Goal: Task Accomplishment & Management: Use online tool/utility

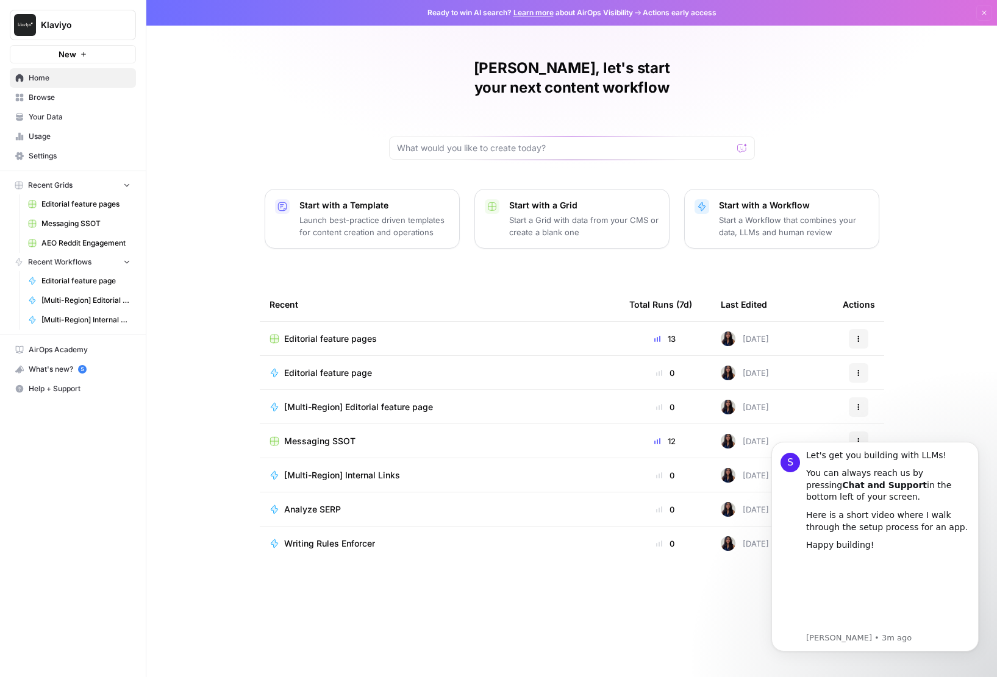
click at [55, 119] on span "Your Data" at bounding box center [80, 117] width 102 height 11
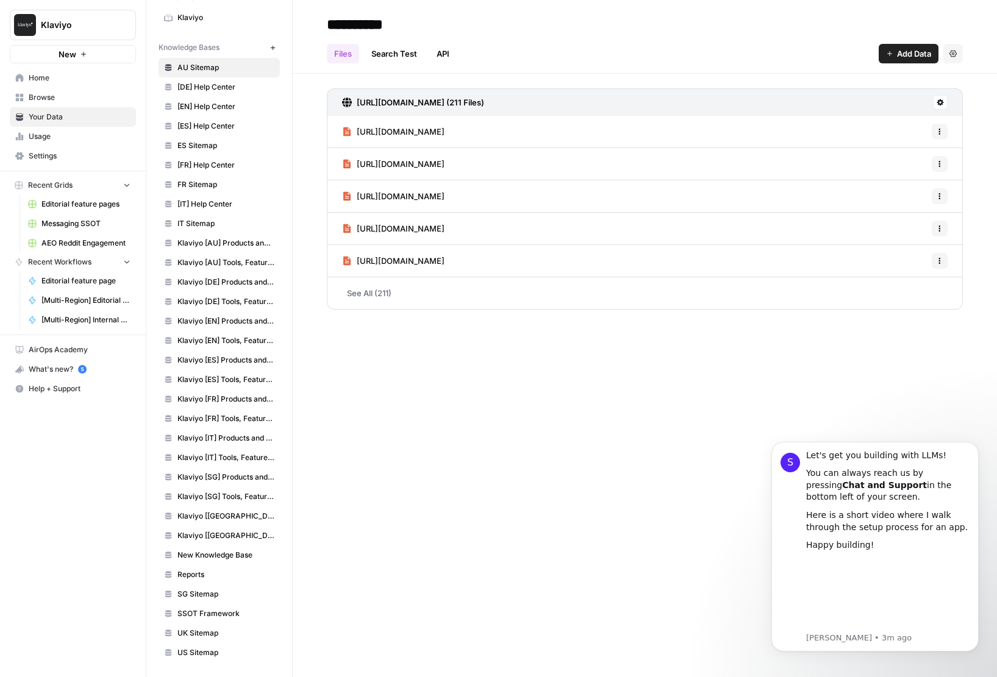
scroll to position [56, 0]
click at [214, 629] on span "UK Sitemap" at bounding box center [225, 634] width 97 height 11
click at [381, 295] on link "See All (459)" at bounding box center [645, 293] width 636 height 32
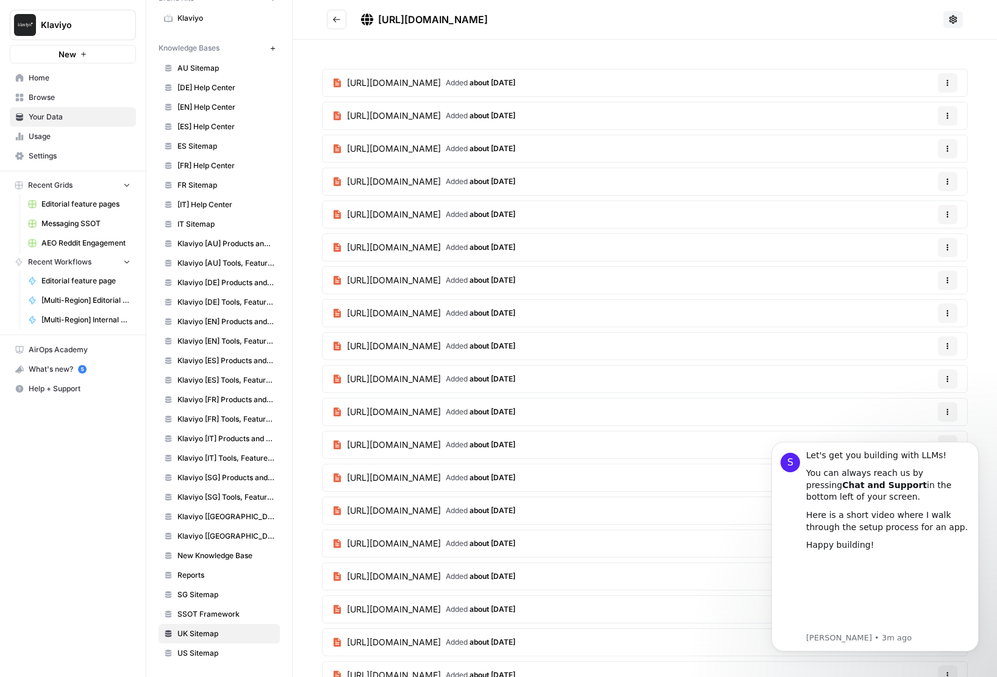
click at [336, 23] on icon "Go back" at bounding box center [336, 19] width 9 height 9
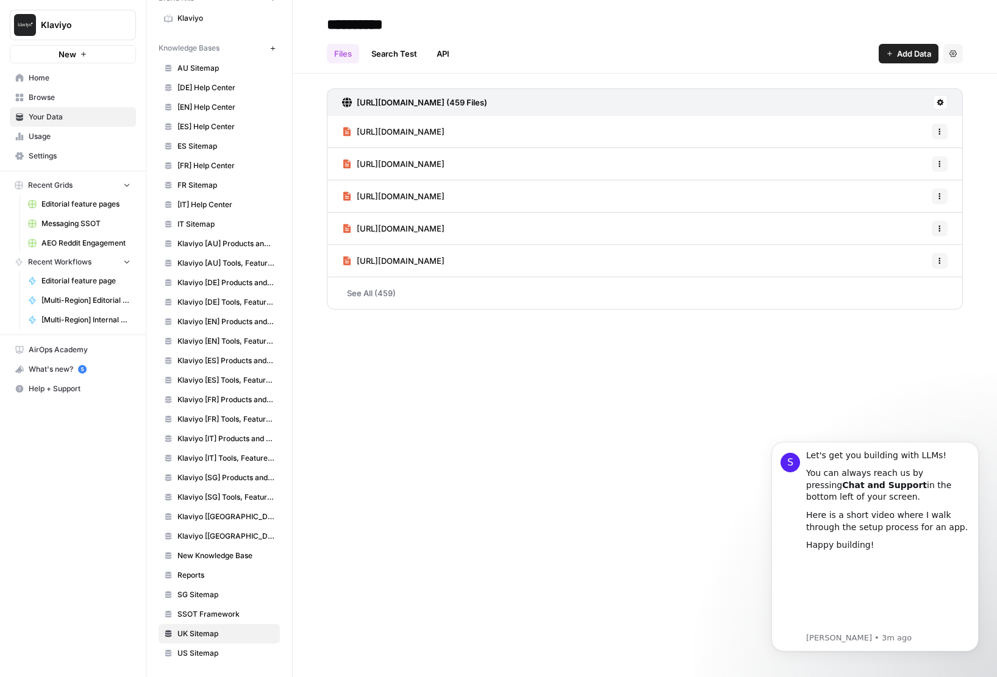
click at [68, 100] on span "Browse" at bounding box center [80, 97] width 102 height 11
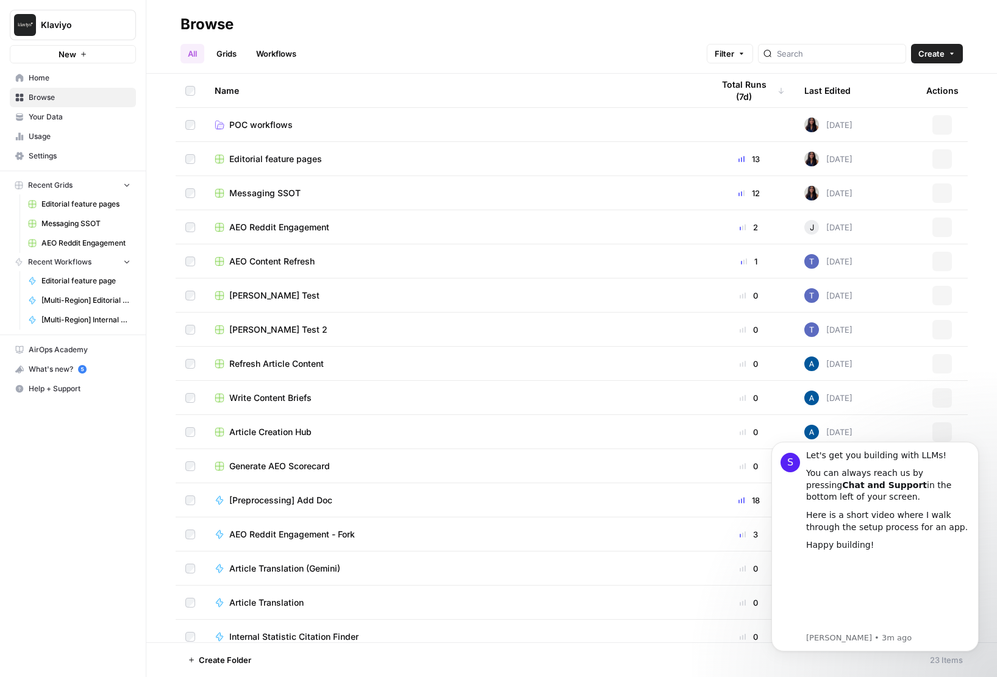
click at [52, 80] on span "Home" at bounding box center [80, 78] width 102 height 11
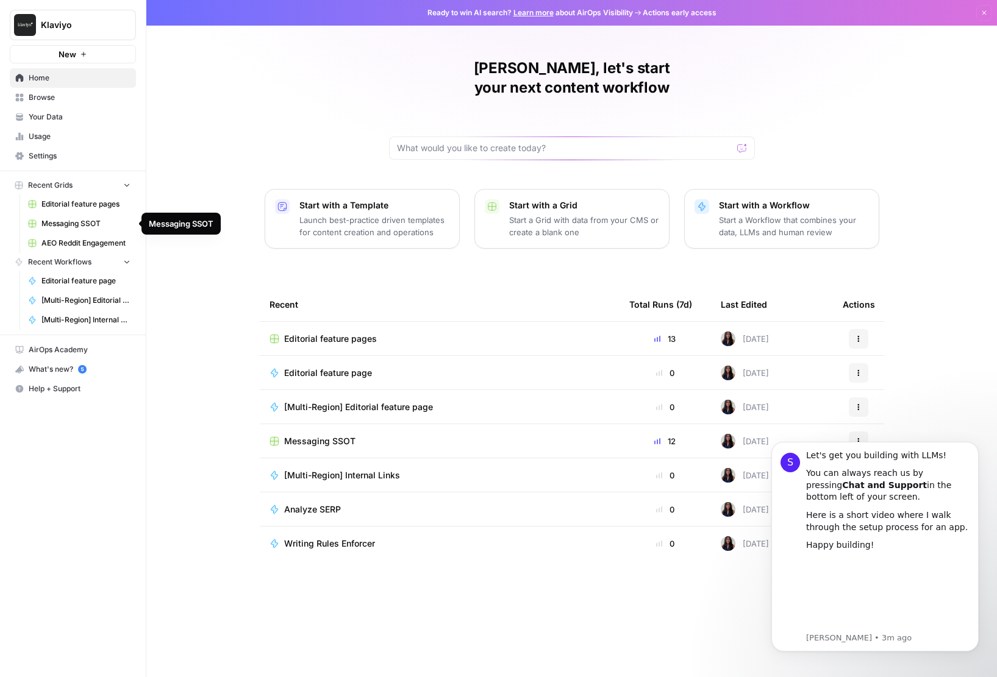
click at [98, 221] on span "Messaging SSOT" at bounding box center [85, 223] width 89 height 11
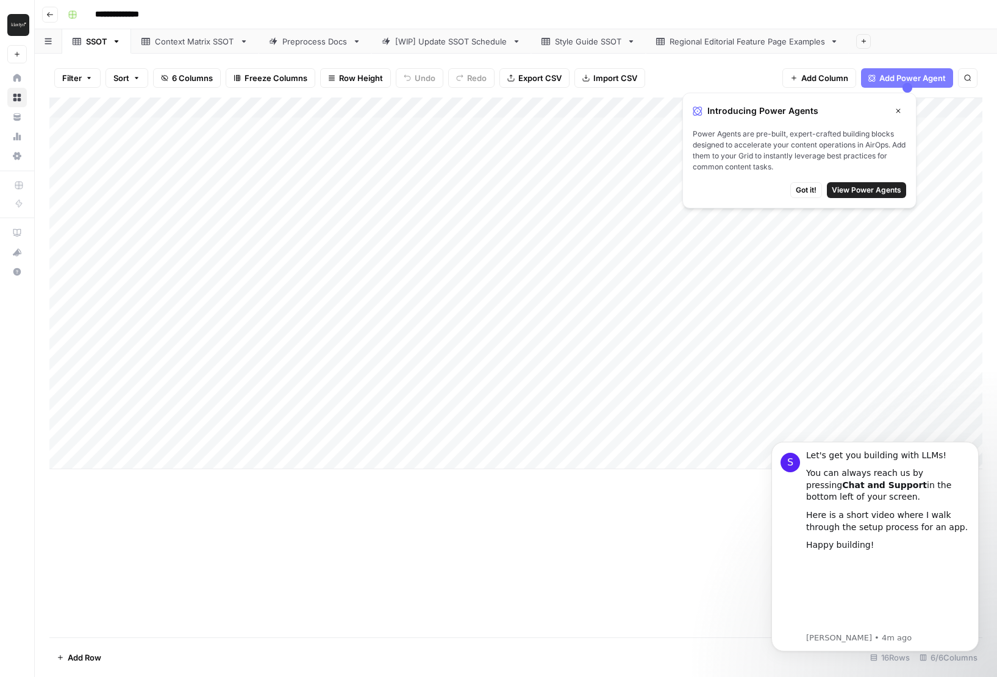
click at [848, 192] on span "View Power Agents" at bounding box center [867, 190] width 70 height 11
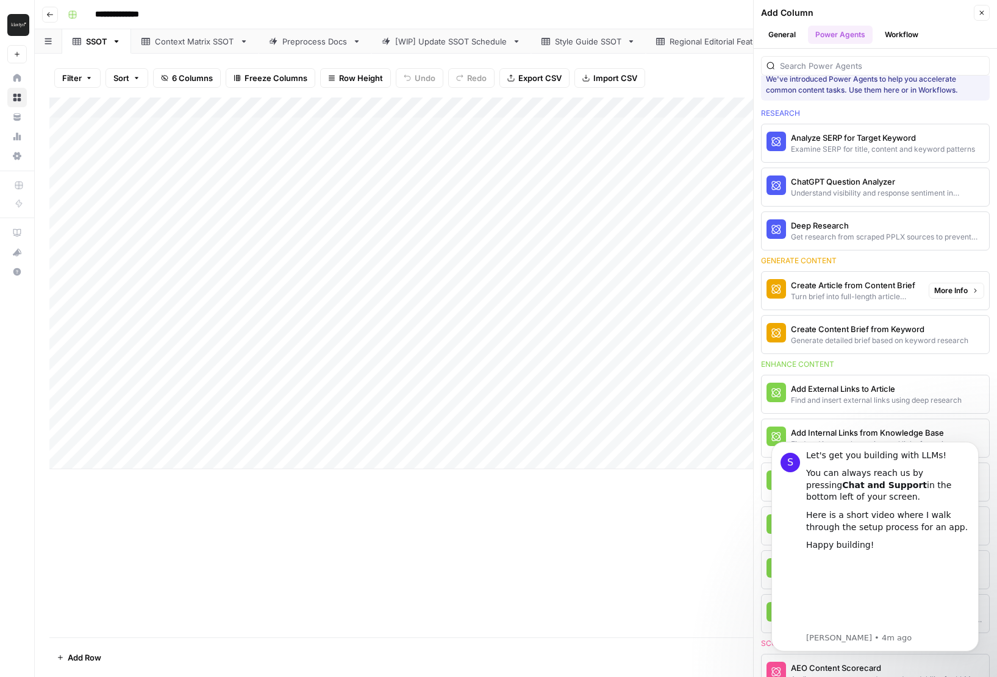
scroll to position [19, 0]
click at [787, 37] on button "General" at bounding box center [782, 35] width 42 height 18
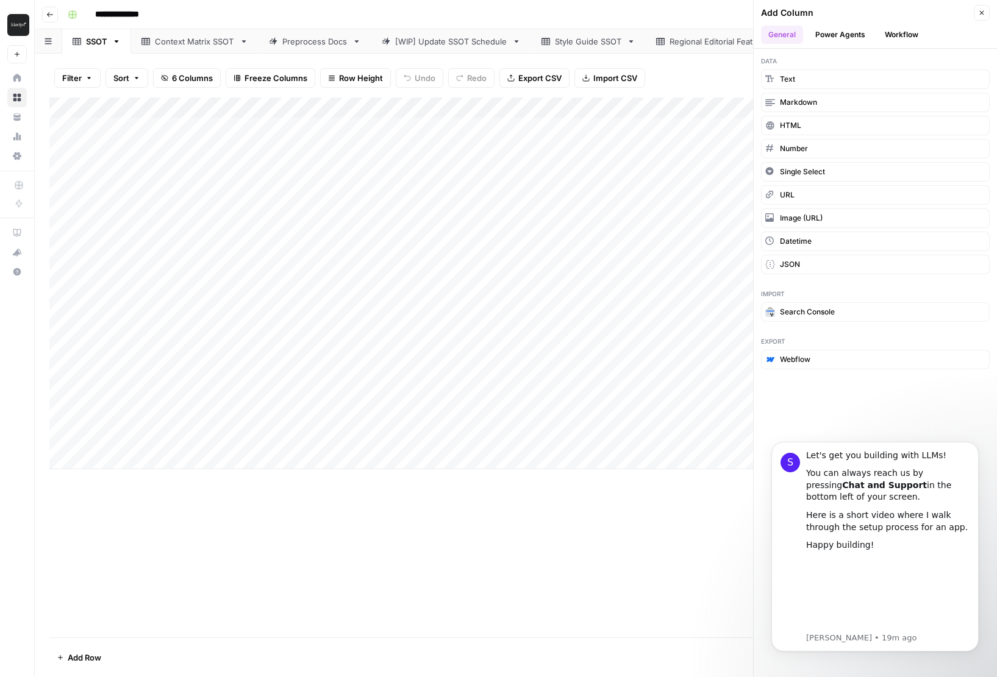
click at [899, 37] on button "Workflow" at bounding box center [901, 35] width 48 height 18
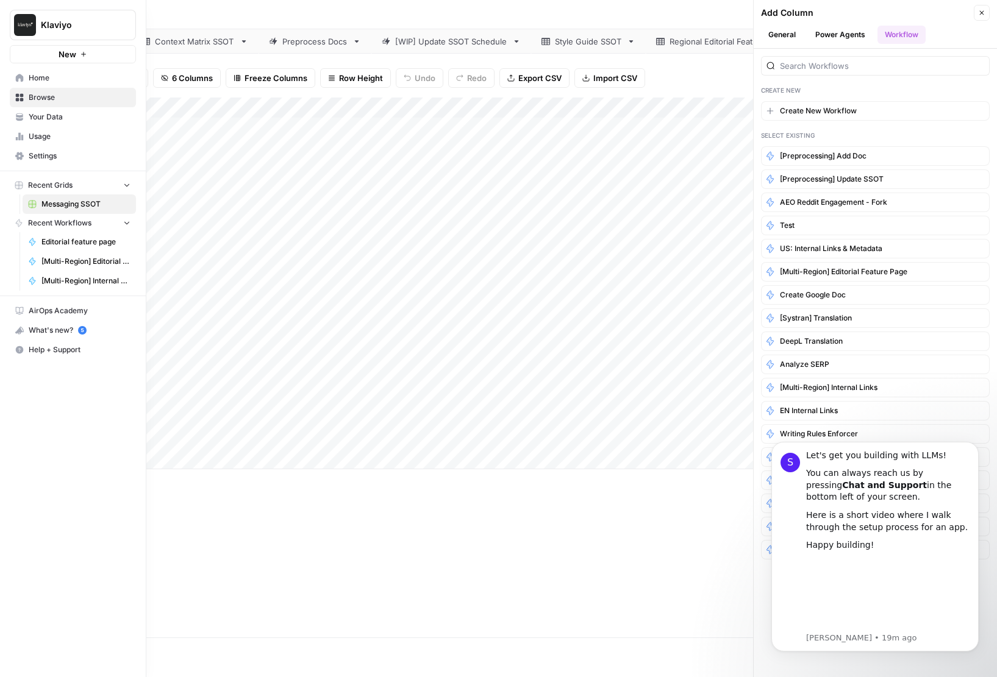
click at [54, 118] on span "Your Data" at bounding box center [80, 117] width 102 height 11
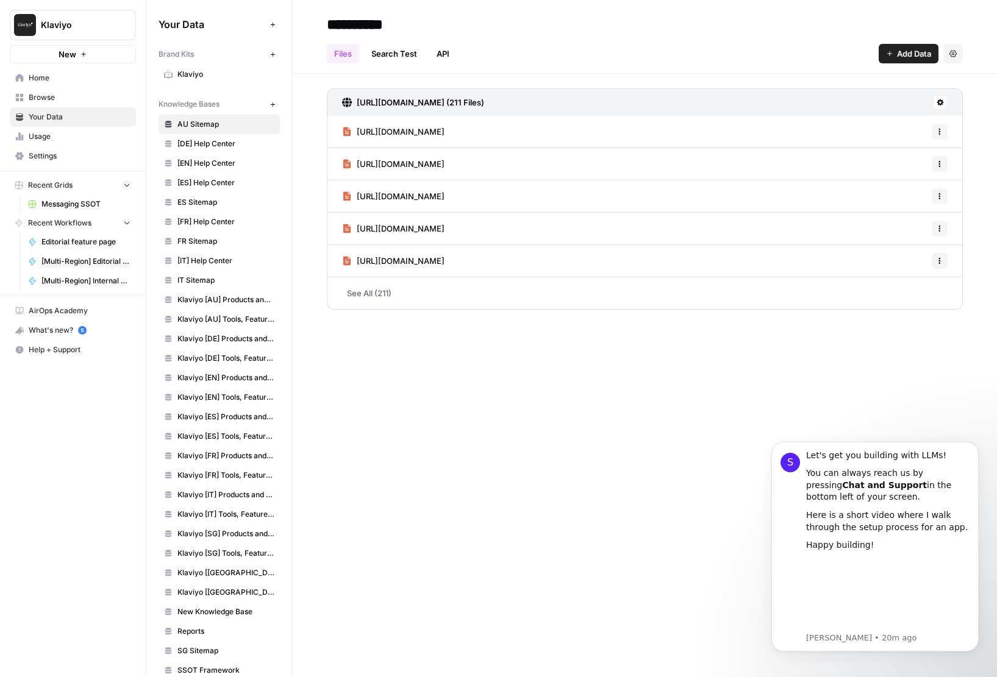
click at [76, 141] on span "Usage" at bounding box center [80, 136] width 102 height 11
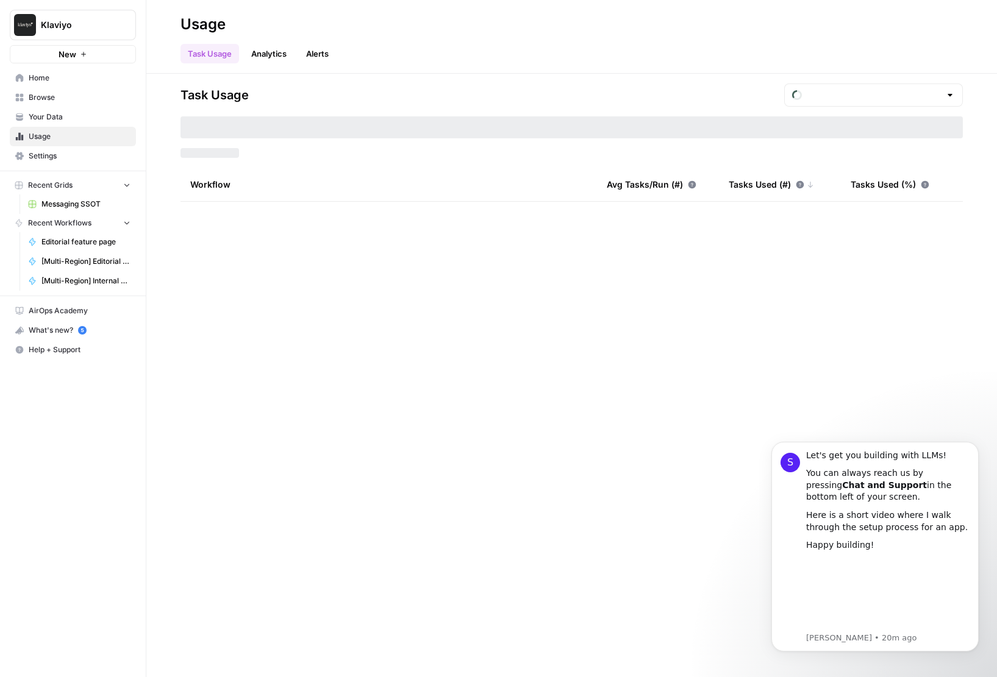
type input "August Tasks"
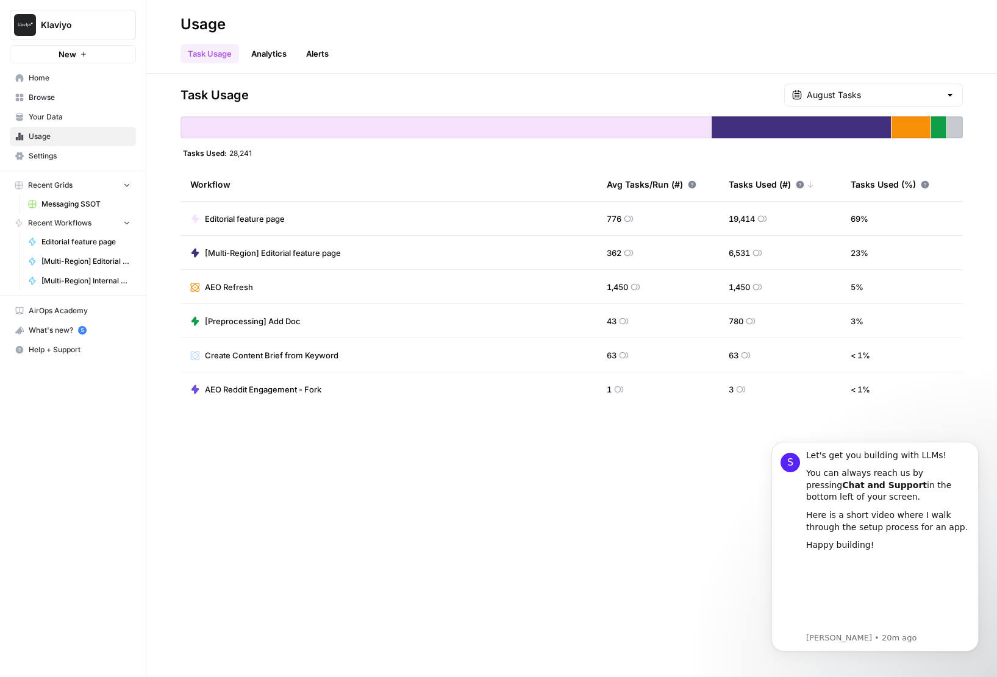
click at [64, 154] on span "Settings" at bounding box center [80, 156] width 102 height 11
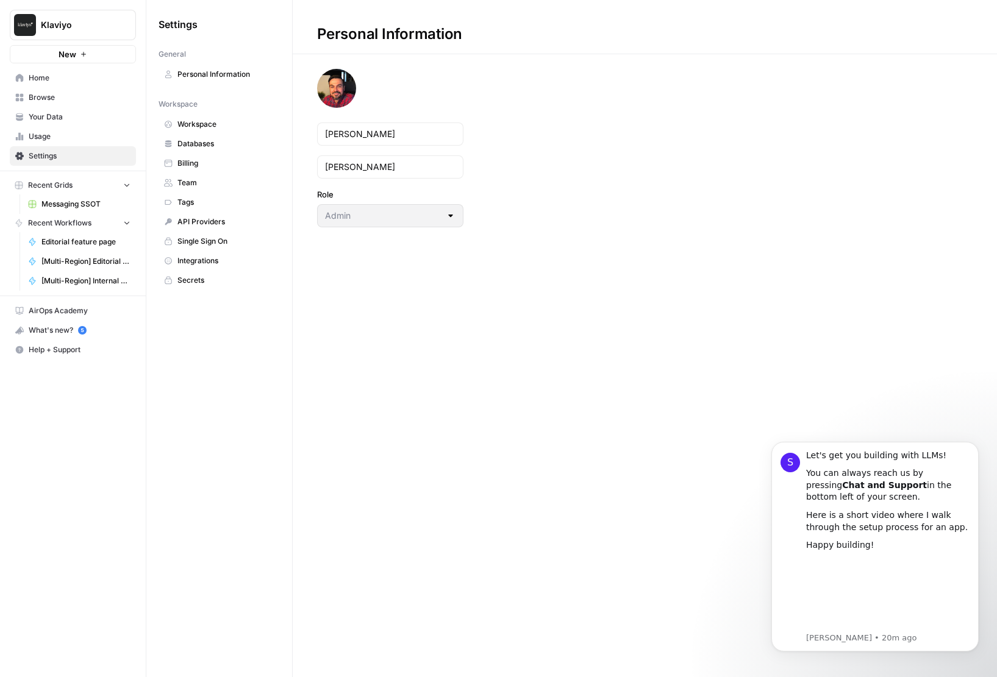
click at [182, 177] on span "Team" at bounding box center [225, 182] width 97 height 11
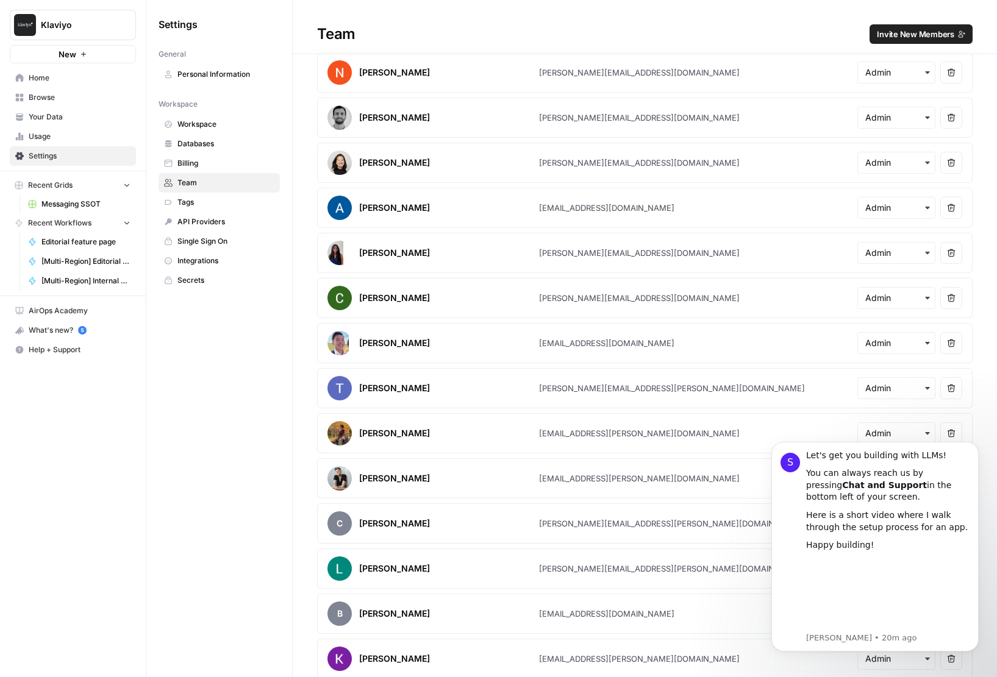
scroll to position [4, 0]
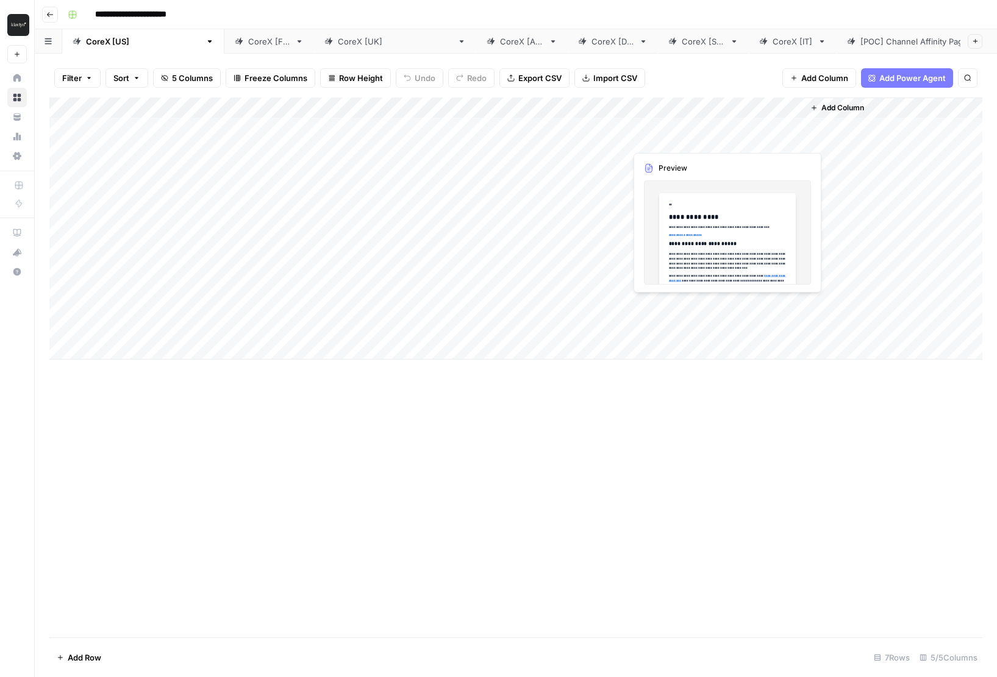
click at [638, 130] on div "Add Column" at bounding box center [515, 229] width 933 height 262
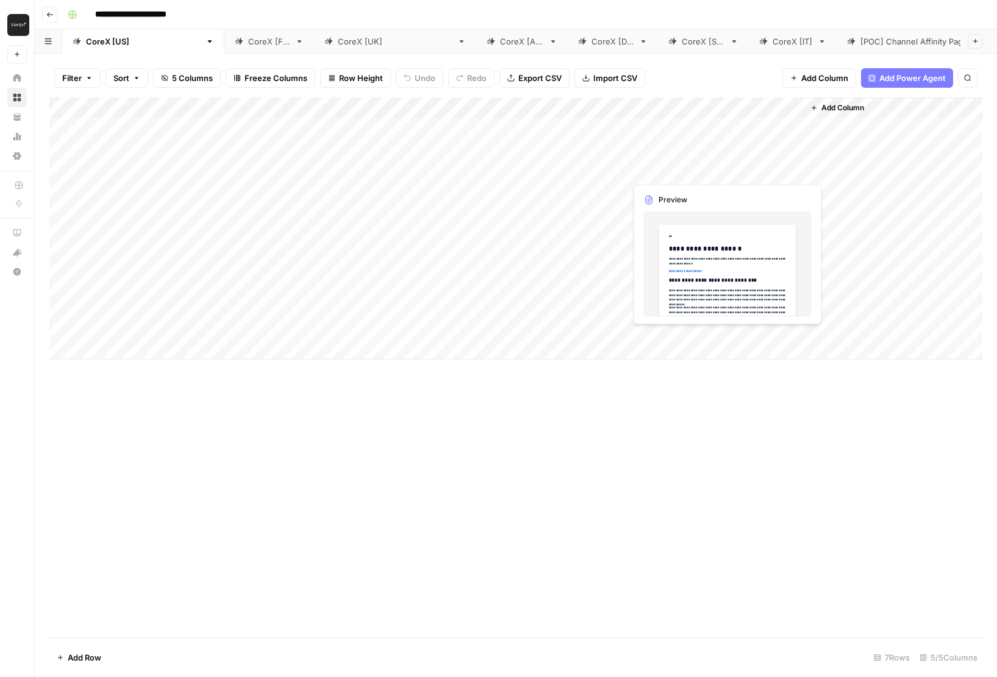
click at [641, 158] on div "Add Column" at bounding box center [515, 229] width 933 height 262
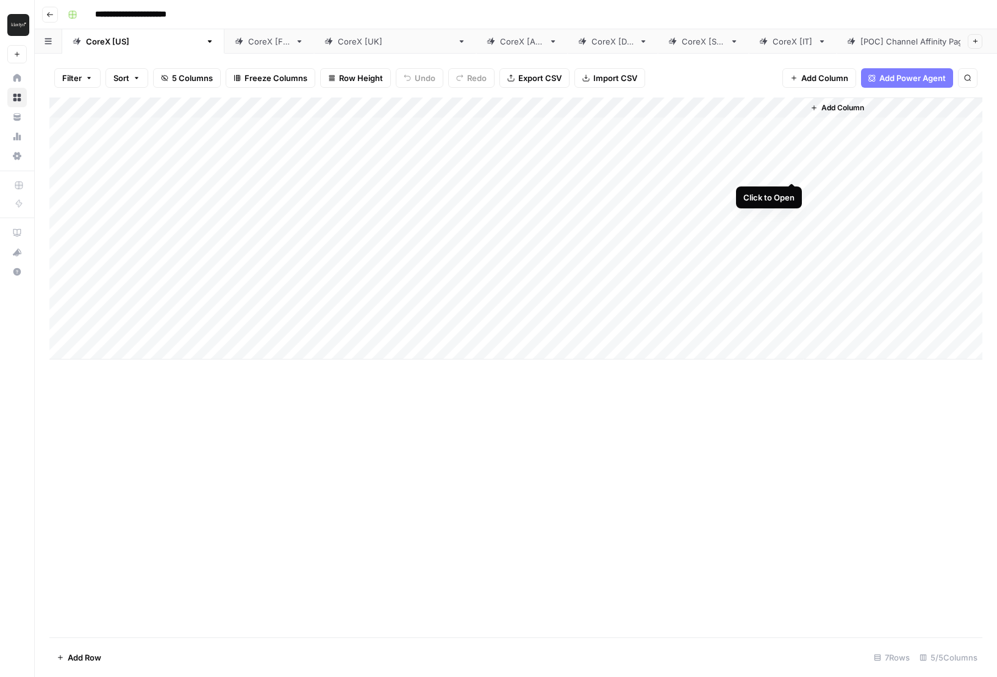
click at [791, 162] on div "Add Column" at bounding box center [515, 229] width 933 height 262
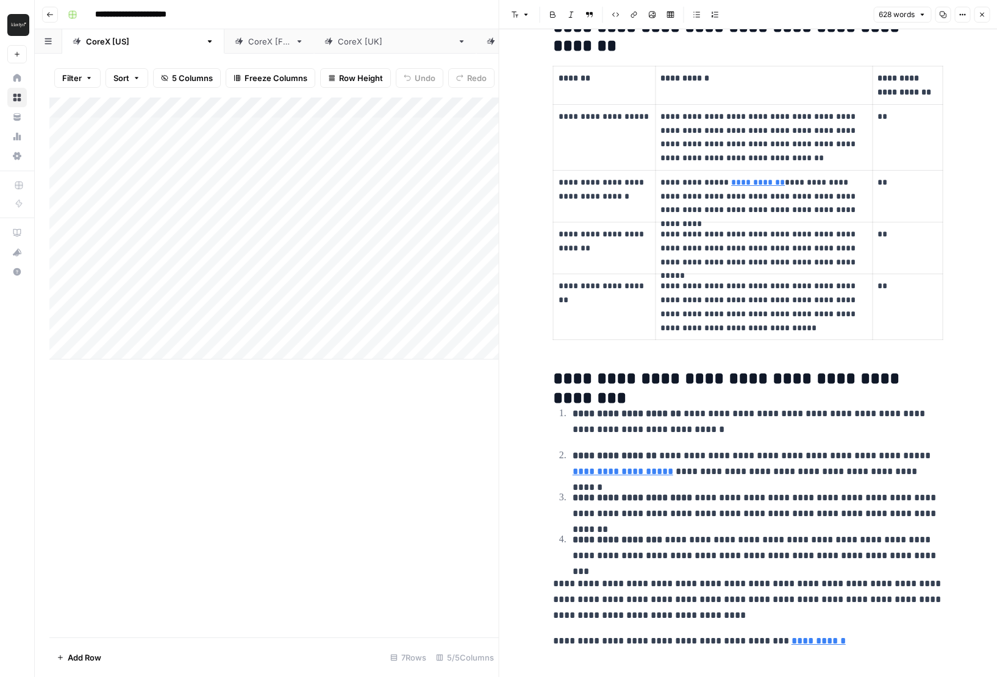
scroll to position [1010, 0]
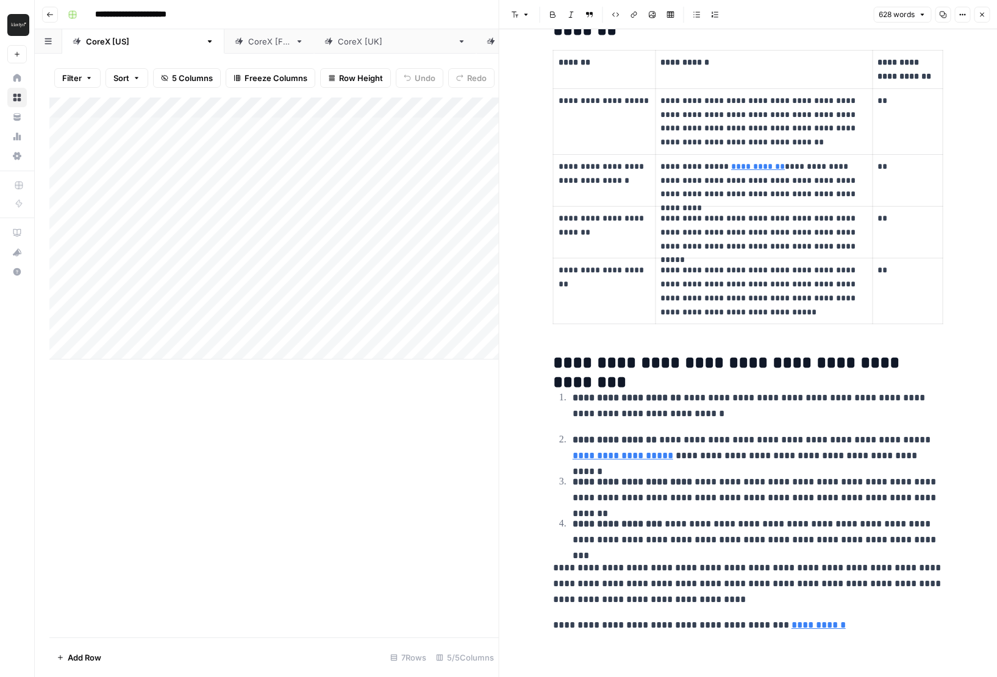
click at [985, 16] on button "Close" at bounding box center [982, 15] width 16 height 16
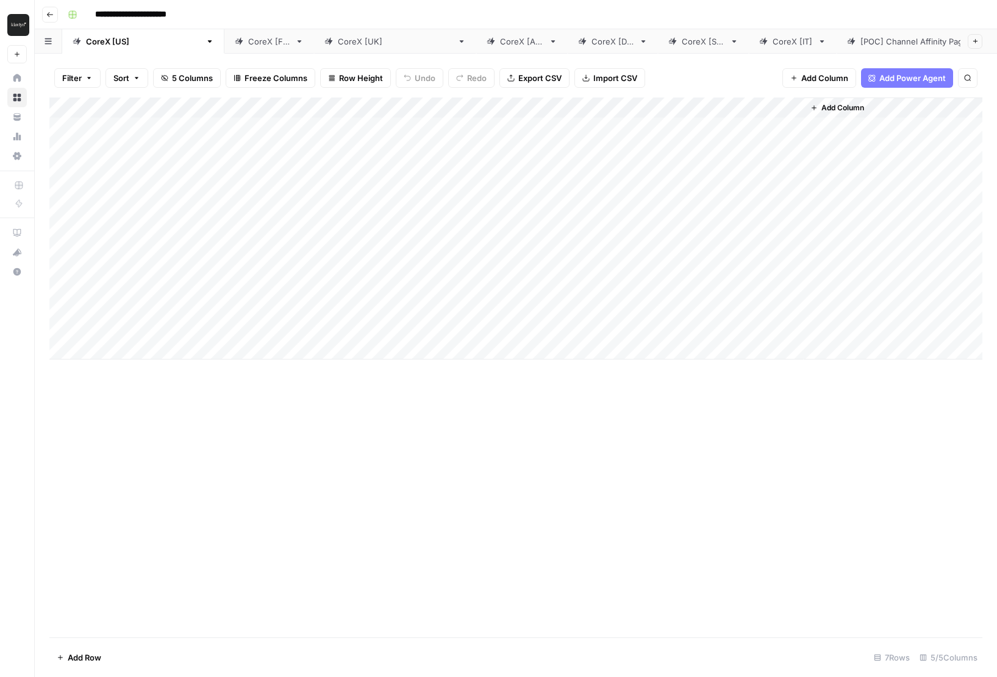
click at [248, 45] on div "CoreX [FR]" at bounding box center [269, 41] width 42 height 12
click at [338, 43] on div "CoreX [UK]" at bounding box center [395, 41] width 115 height 12
click at [905, 126] on div "Add Column" at bounding box center [515, 229] width 933 height 262
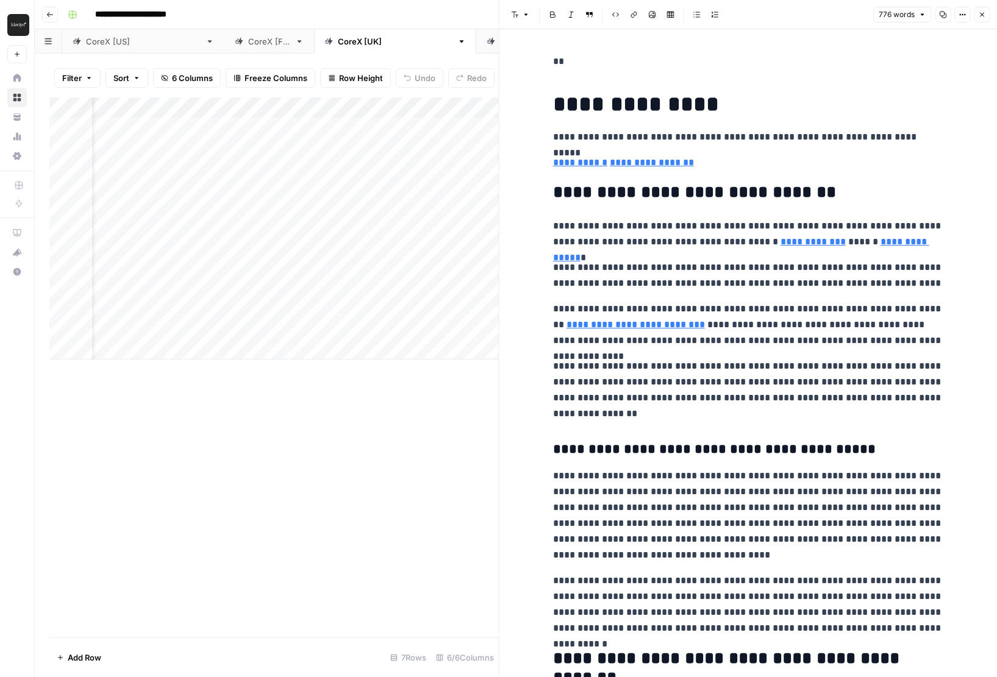
click at [456, 360] on div "Add Column" at bounding box center [273, 368] width 449 height 540
click at [984, 17] on icon "button" at bounding box center [981, 14] width 7 height 7
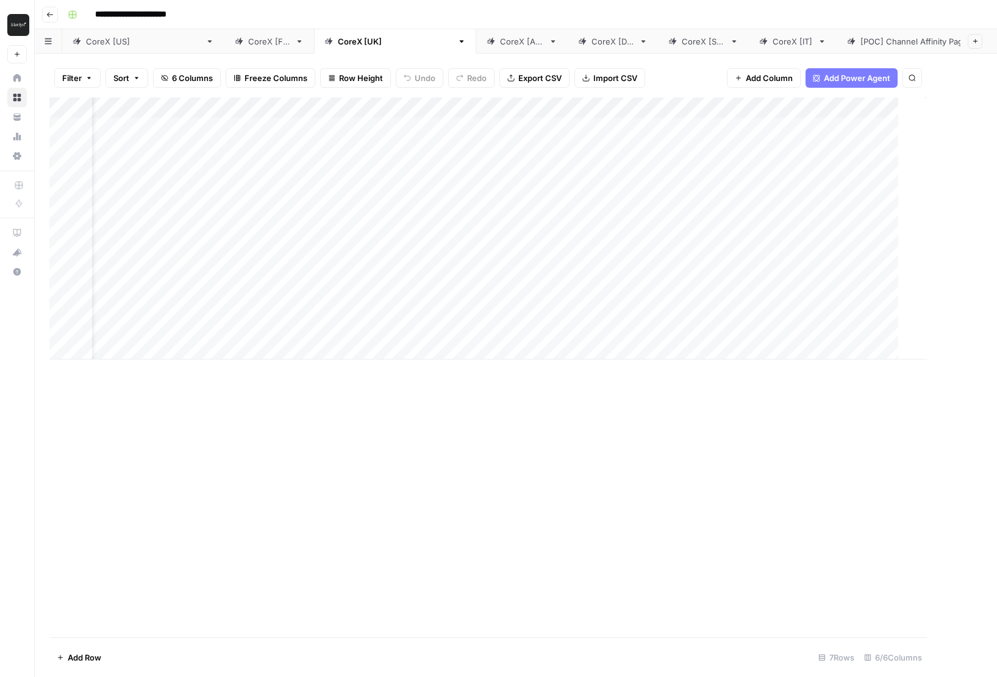
scroll to position [0, 38]
click at [248, 46] on div "CoreX [FR]" at bounding box center [269, 41] width 42 height 12
click at [338, 41] on div "CoreX [UK]" at bounding box center [395, 41] width 115 height 12
click at [500, 42] on div "CoreX [AU]" at bounding box center [522, 41] width 44 height 12
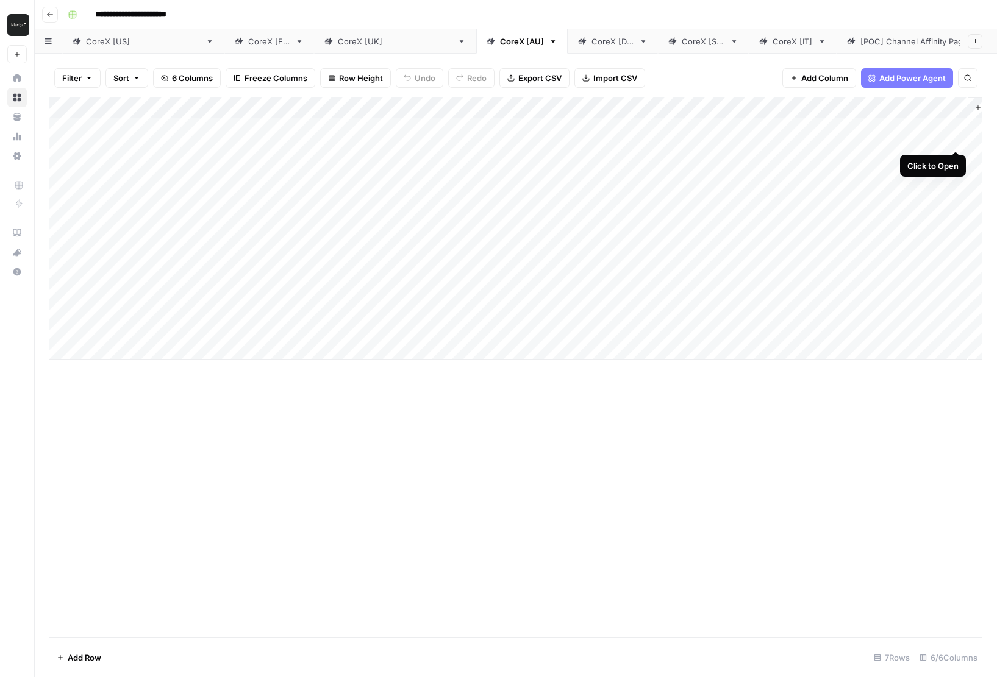
click at [955, 125] on div "Add Column" at bounding box center [515, 229] width 933 height 262
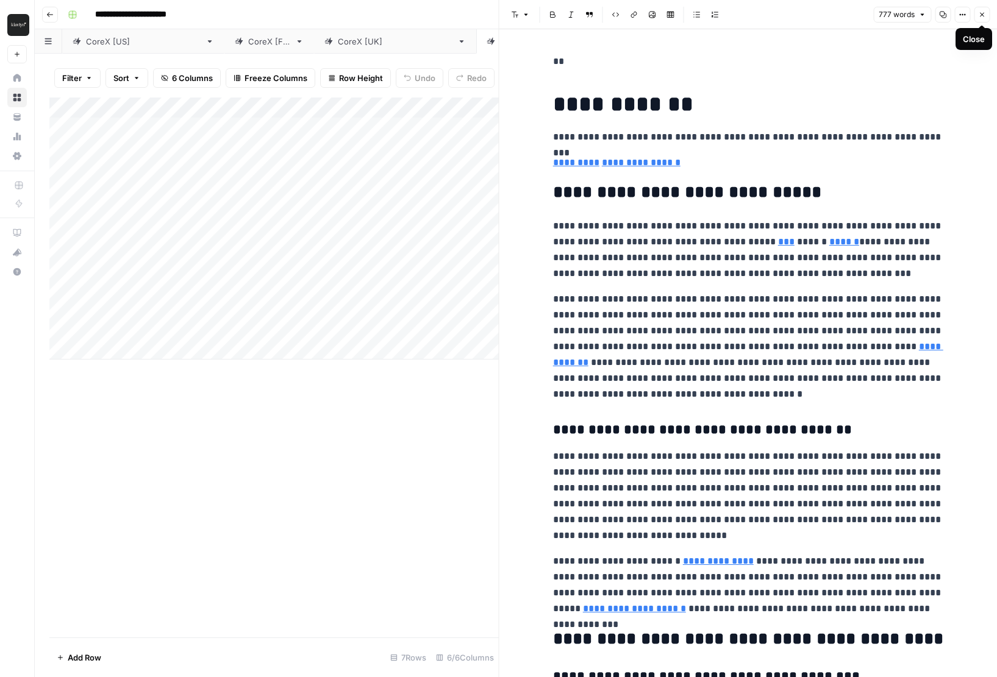
click at [982, 18] on button "Close" at bounding box center [982, 15] width 16 height 16
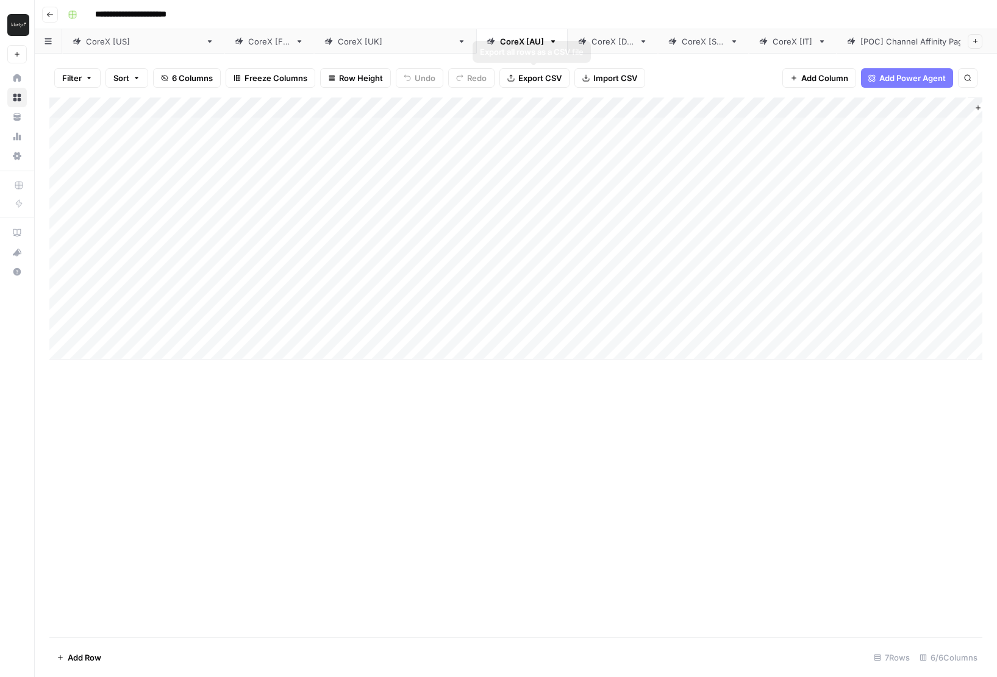
click at [591, 39] on div "CoreX [DE]" at bounding box center [612, 41] width 43 height 12
click at [957, 126] on div "Add Column" at bounding box center [515, 229] width 933 height 262
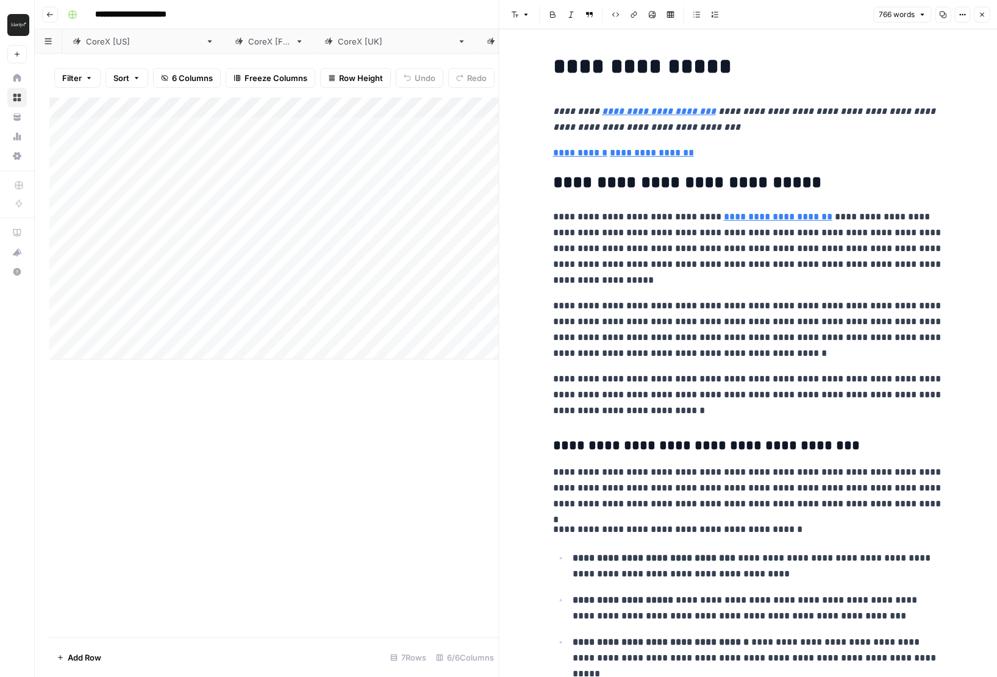
click at [982, 13] on icon "button" at bounding box center [981, 14] width 7 height 7
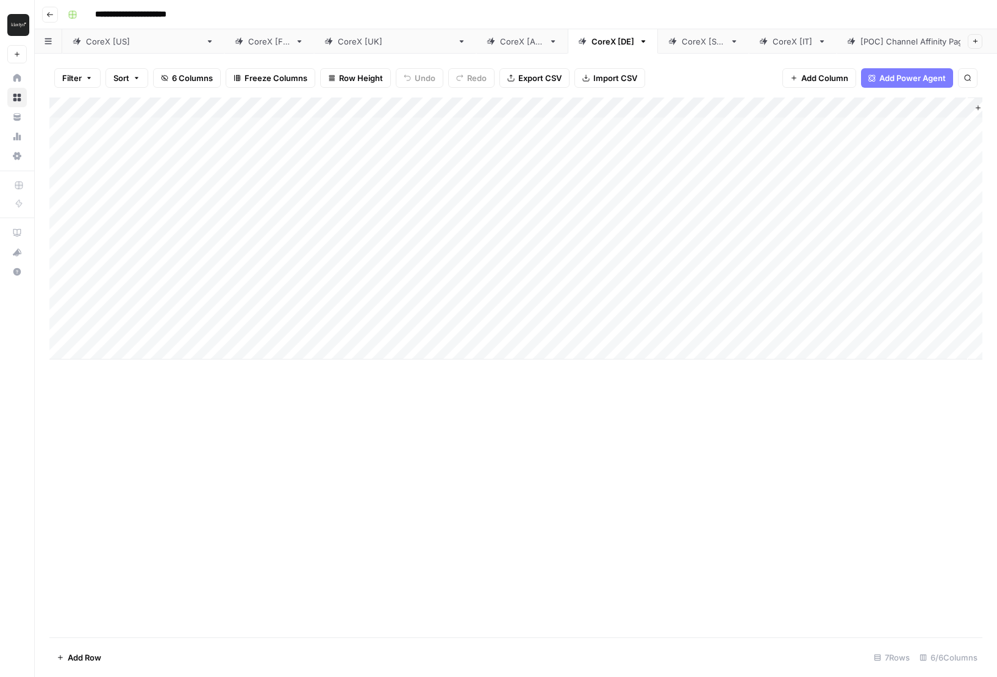
click at [457, 43] on icon at bounding box center [461, 41] width 9 height 9
click at [905, 106] on div "Add Column" at bounding box center [515, 229] width 933 height 262
click at [823, 405] on div "Add Column" at bounding box center [515, 368] width 933 height 540
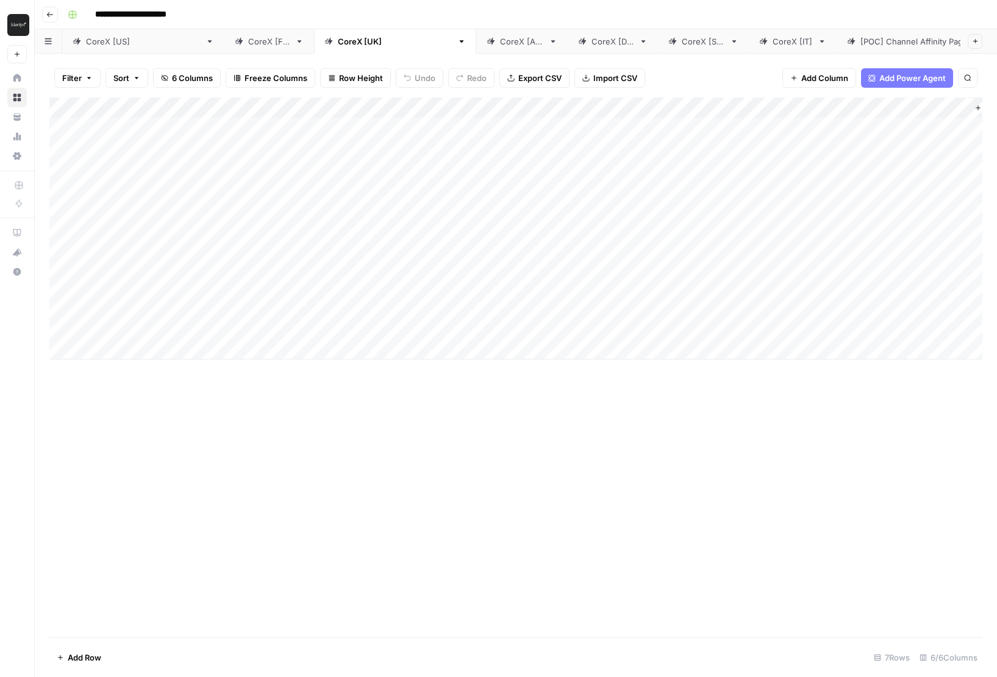
click at [832, 106] on div "Add Column" at bounding box center [515, 229] width 933 height 262
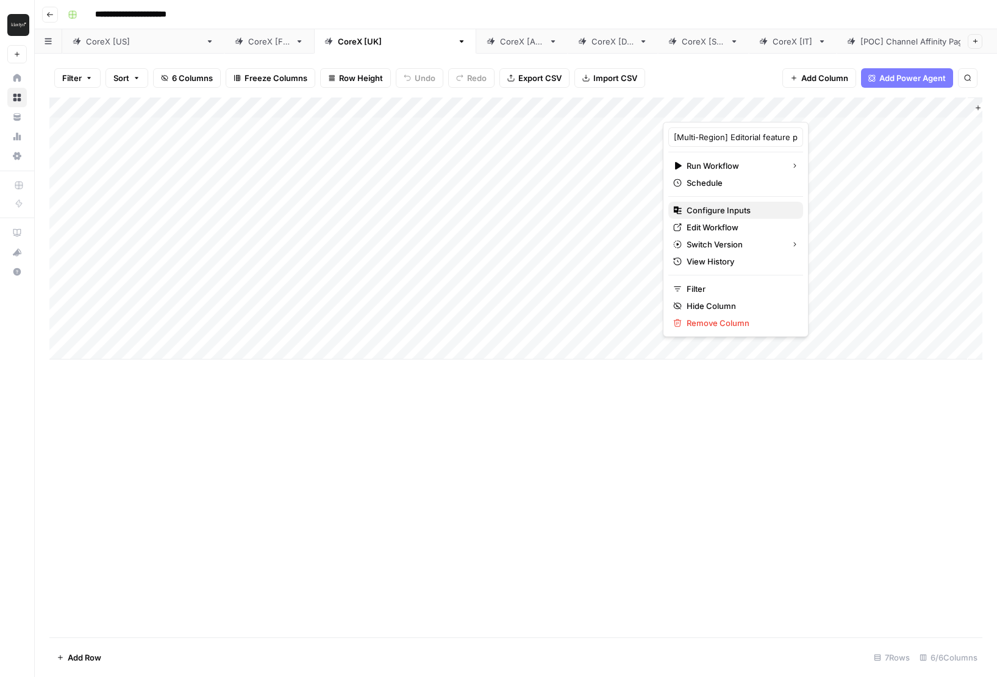
click at [735, 204] on span "Configure Inputs" at bounding box center [739, 210] width 107 height 12
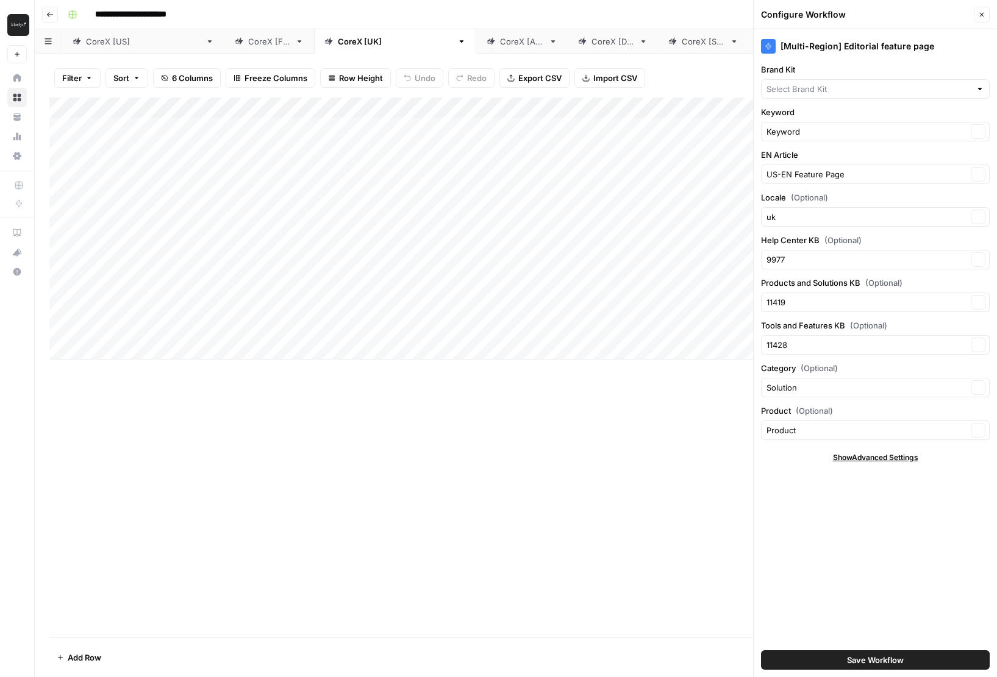
type input "Klaviyo"
click at [899, 455] on span "Show Advanced Settings" at bounding box center [875, 457] width 85 height 11
click at [979, 19] on button "Close" at bounding box center [982, 15] width 16 height 16
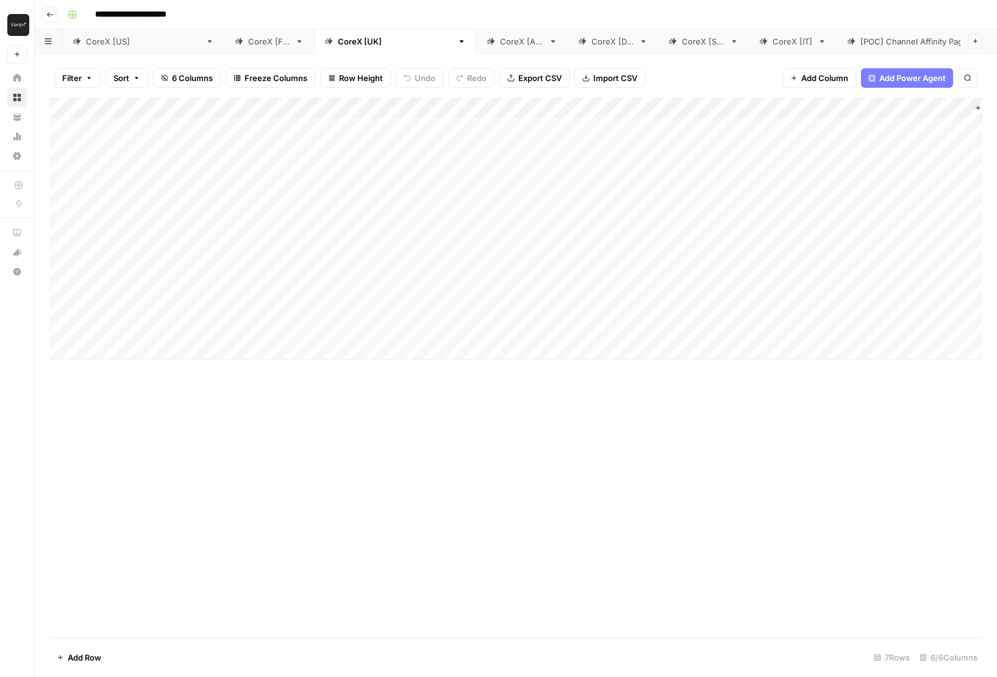
click at [500, 43] on div "CoreX [AU]" at bounding box center [522, 41] width 44 height 12
click at [591, 44] on div "CoreX [DE]" at bounding box center [612, 41] width 43 height 12
click at [682, 35] on div "CoreX [SG]" at bounding box center [703, 41] width 43 height 12
click at [772, 37] on div "CoreX [IT]" at bounding box center [792, 41] width 40 height 12
click at [97, 41] on div "CoreX [US]" at bounding box center [143, 41] width 115 height 12
